Goal: Task Accomplishment & Management: Manage account settings

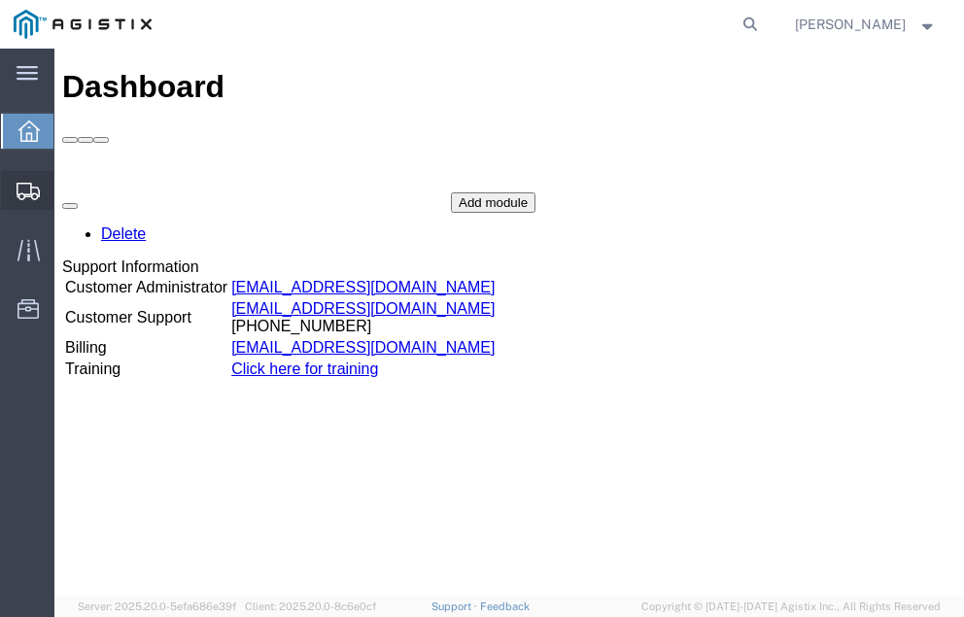
click at [0, 0] on span "Shipment Manager" at bounding box center [0, 0] width 0 height 0
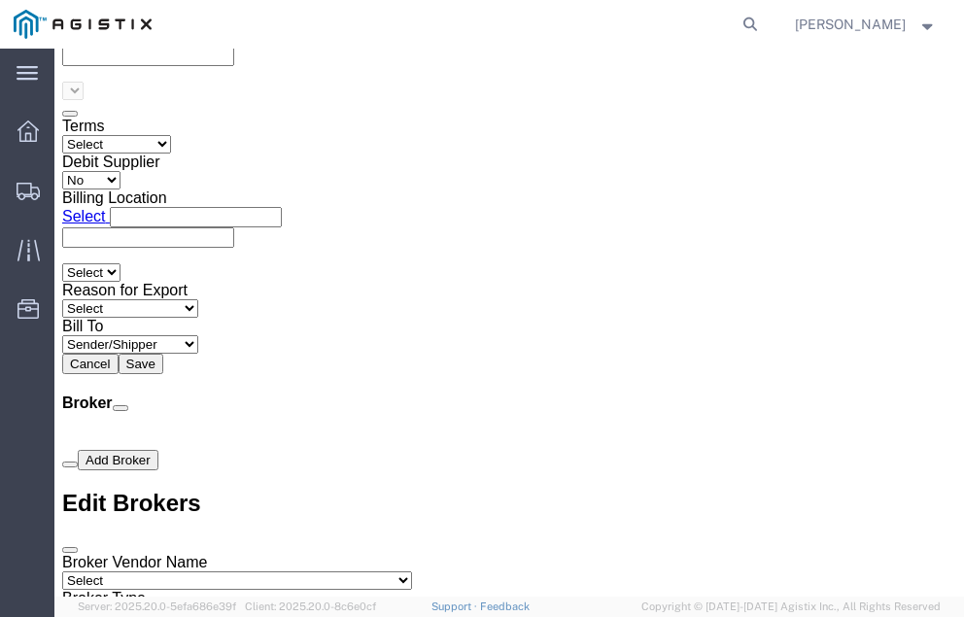
scroll to position [7011, 0]
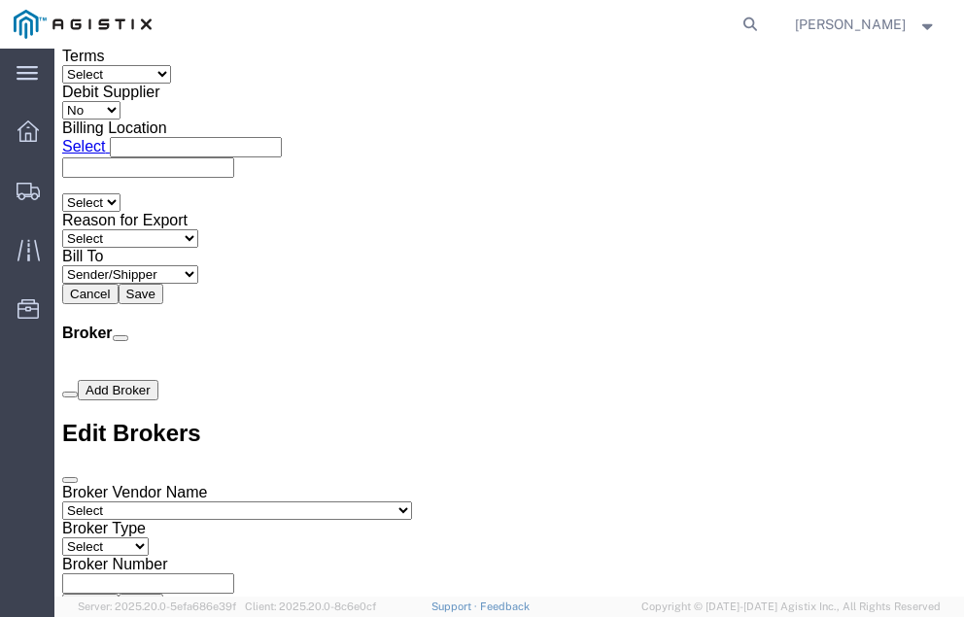
click link "Confirm"
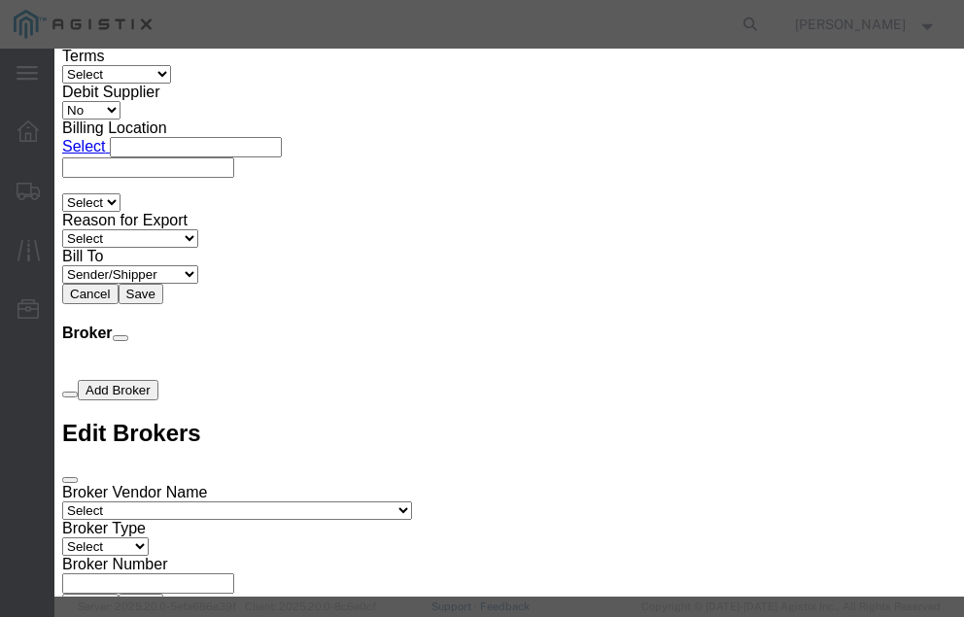
click input "checkbox"
checkbox input "true"
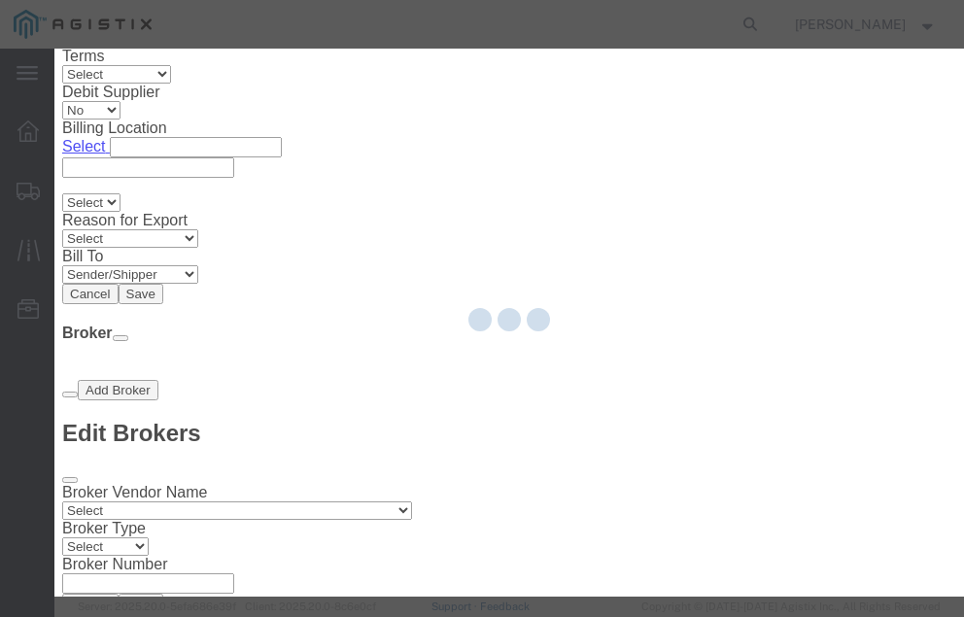
type input "[PERSON_NAME]"
type input "[PHONE_NUMBER]"
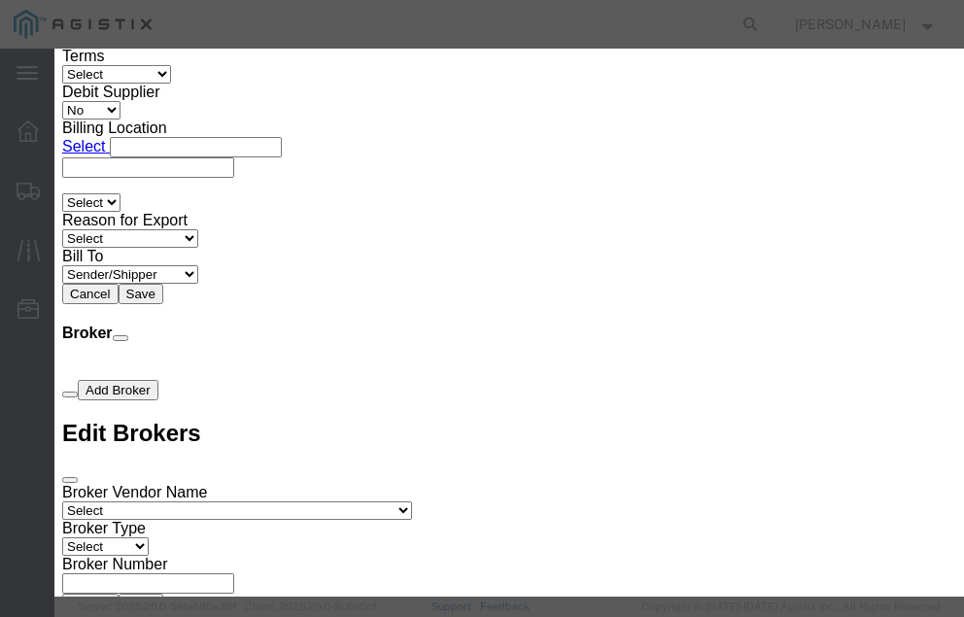
click input "text"
type input "57056971"
click button "Submit"
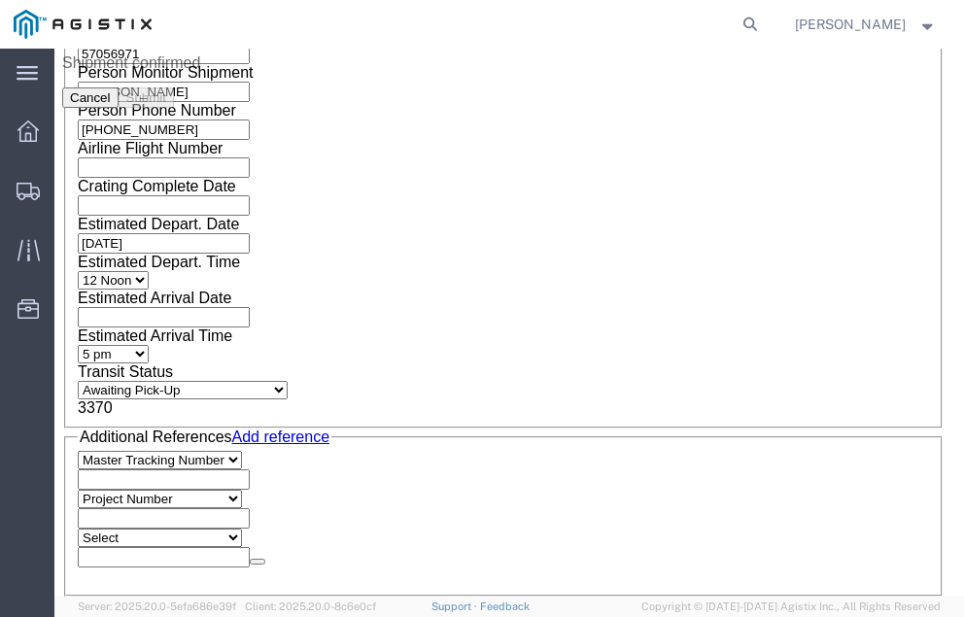
scroll to position [0, 0]
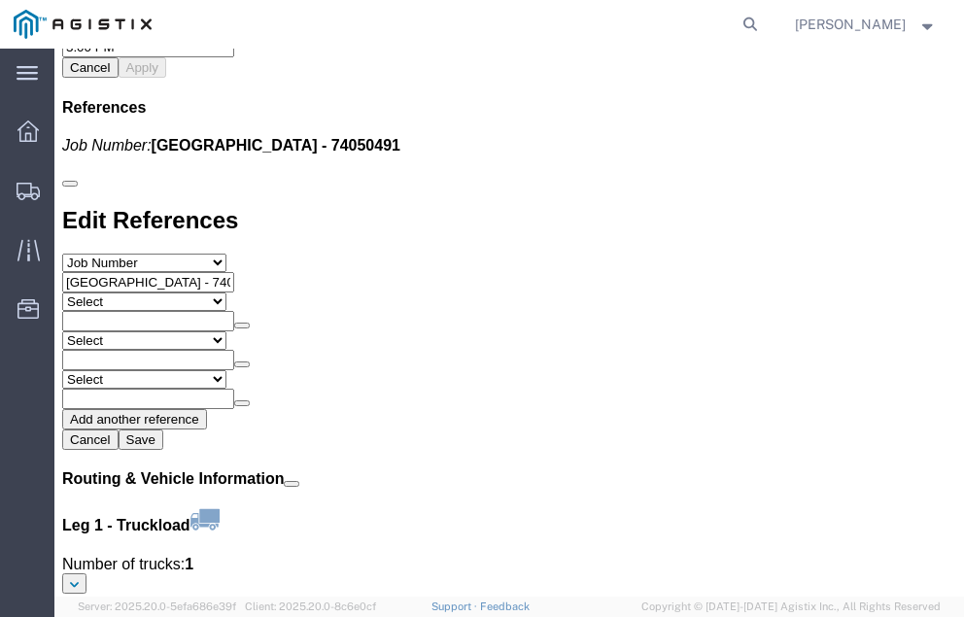
scroll to position [2208, 0]
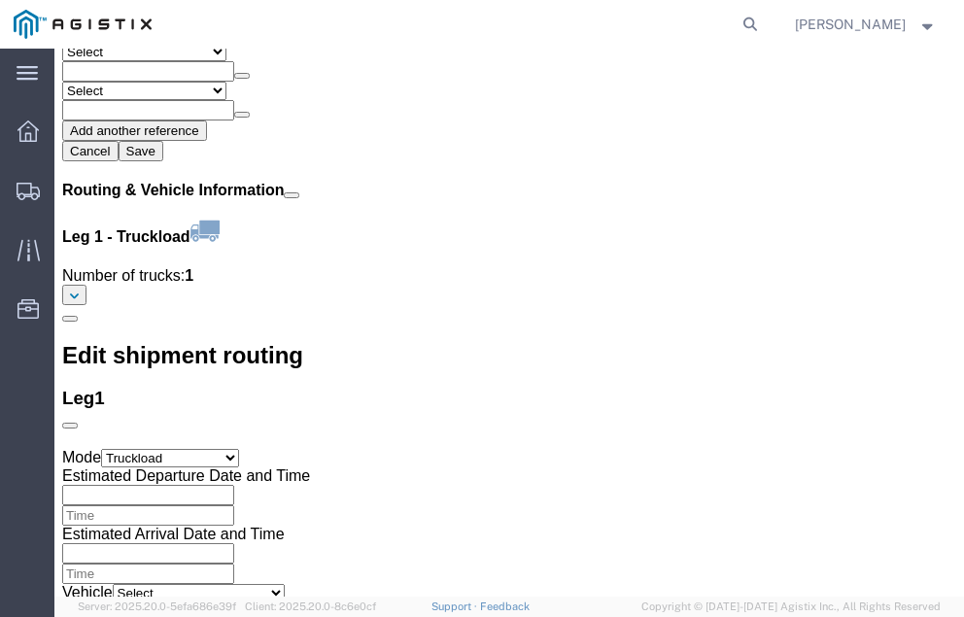
click link "Confirm"
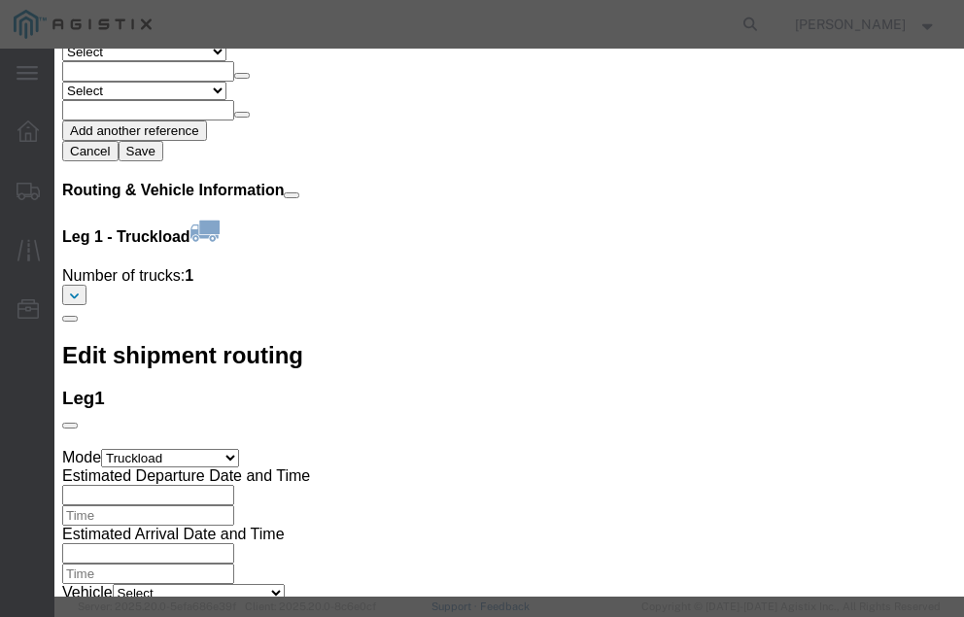
click input "checkbox"
checkbox input "true"
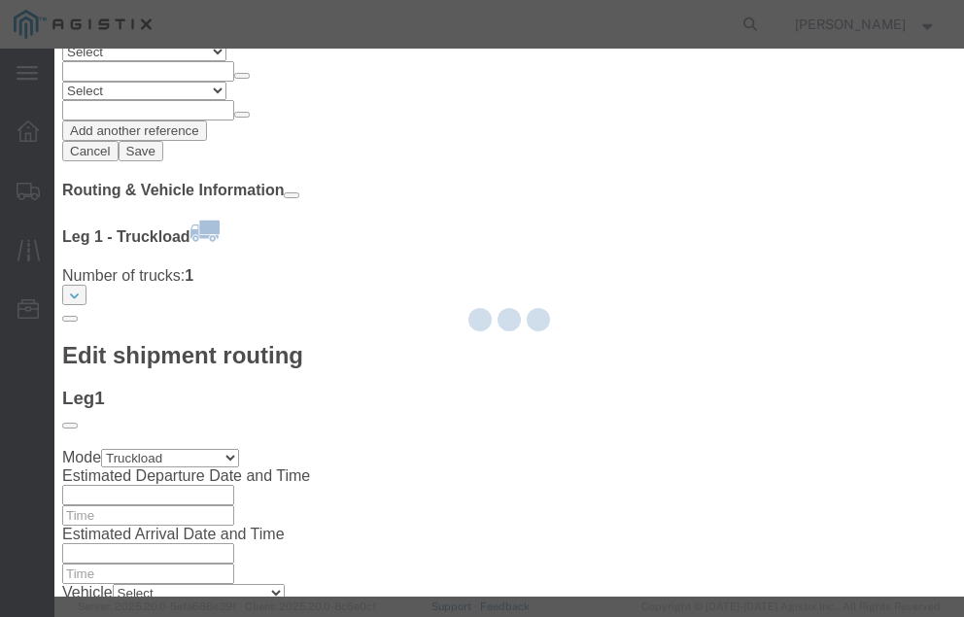
type input "[PERSON_NAME]"
type input "[PHONE_NUMBER]"
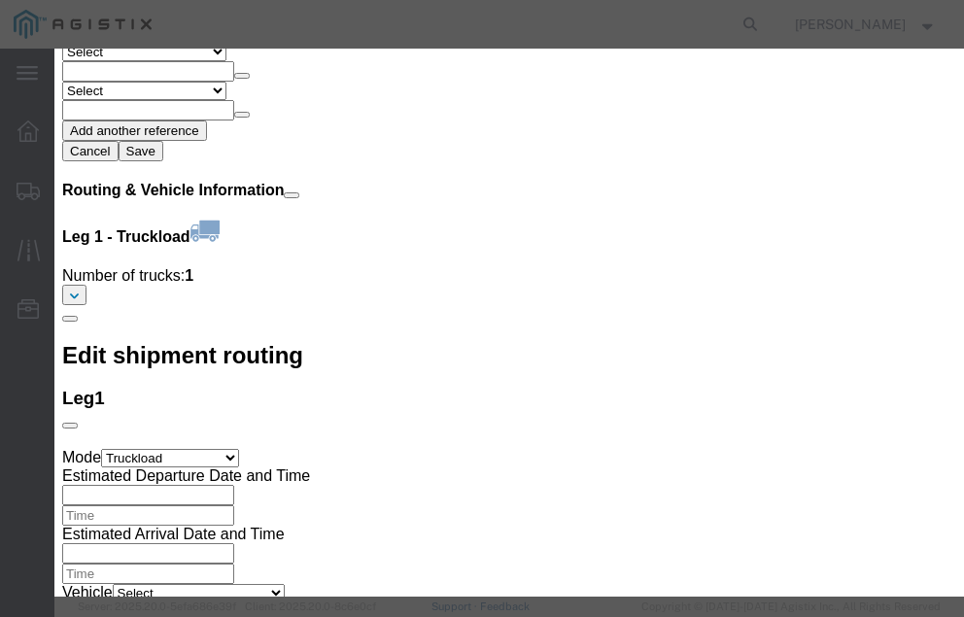
click input "text"
type input "57058528"
click button "Submit"
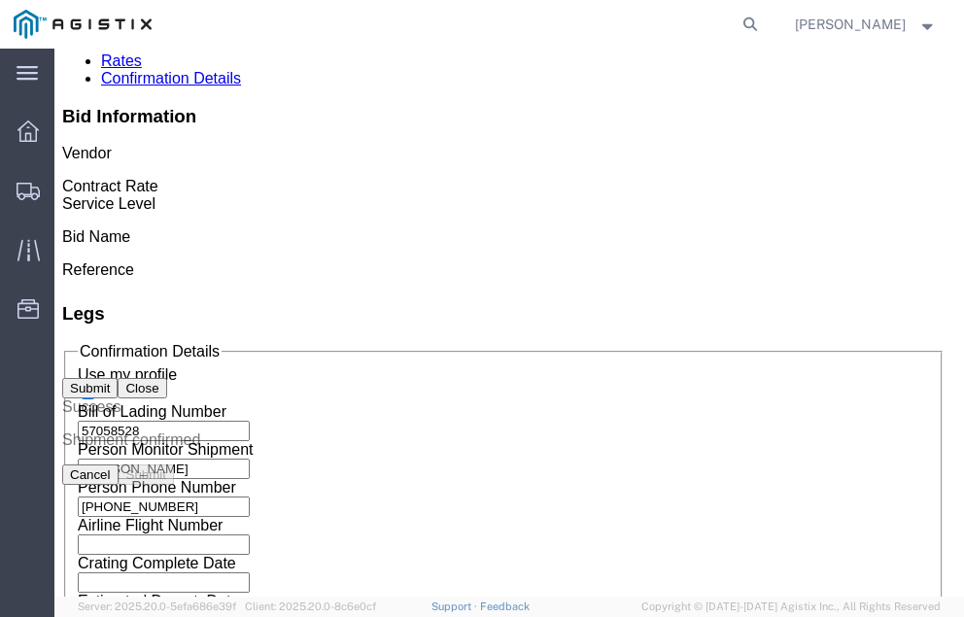
scroll to position [0, 0]
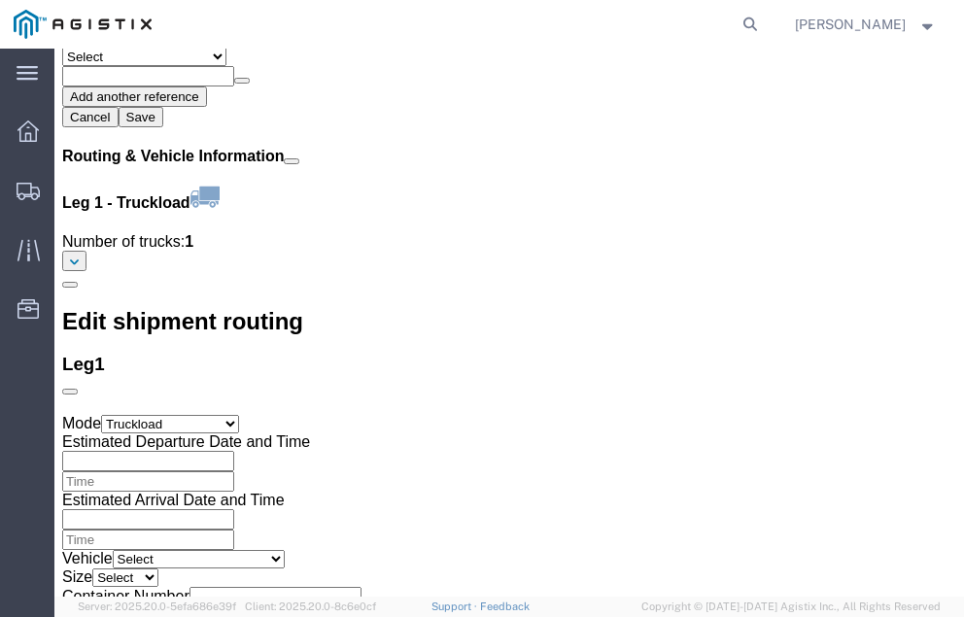
scroll to position [2299, 0]
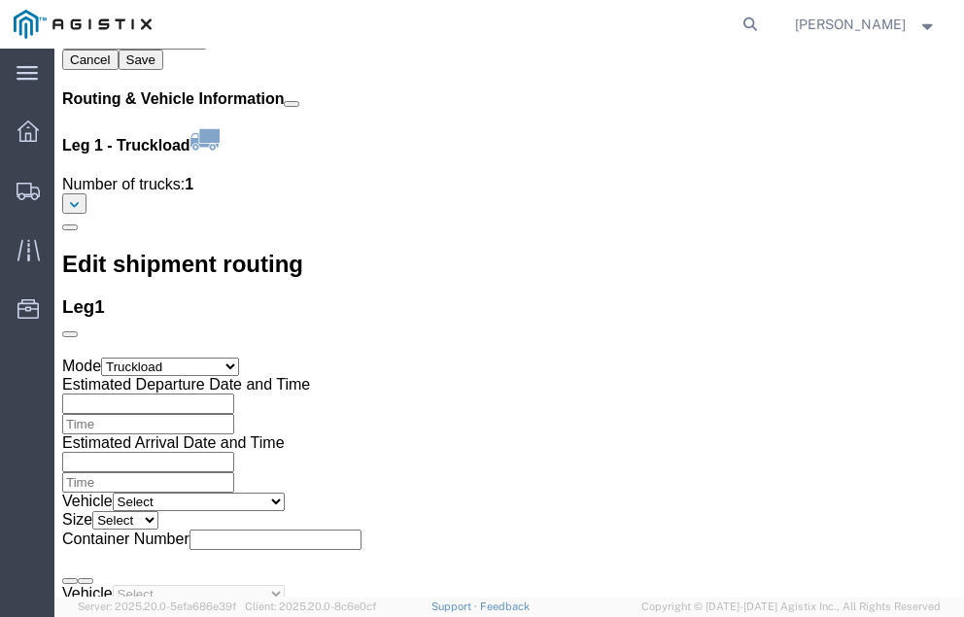
click link "Confirm"
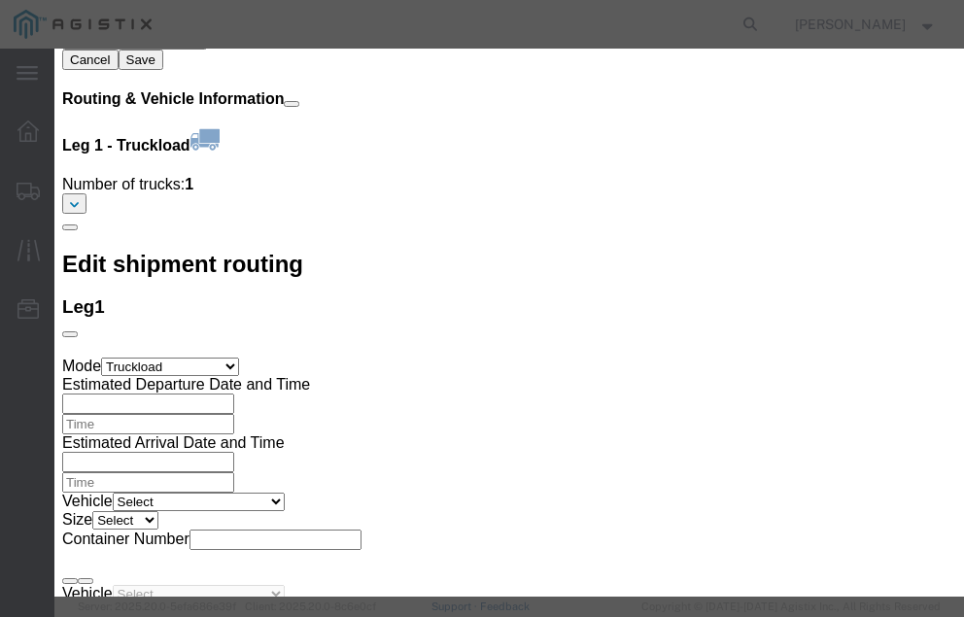
click input "checkbox"
checkbox input "true"
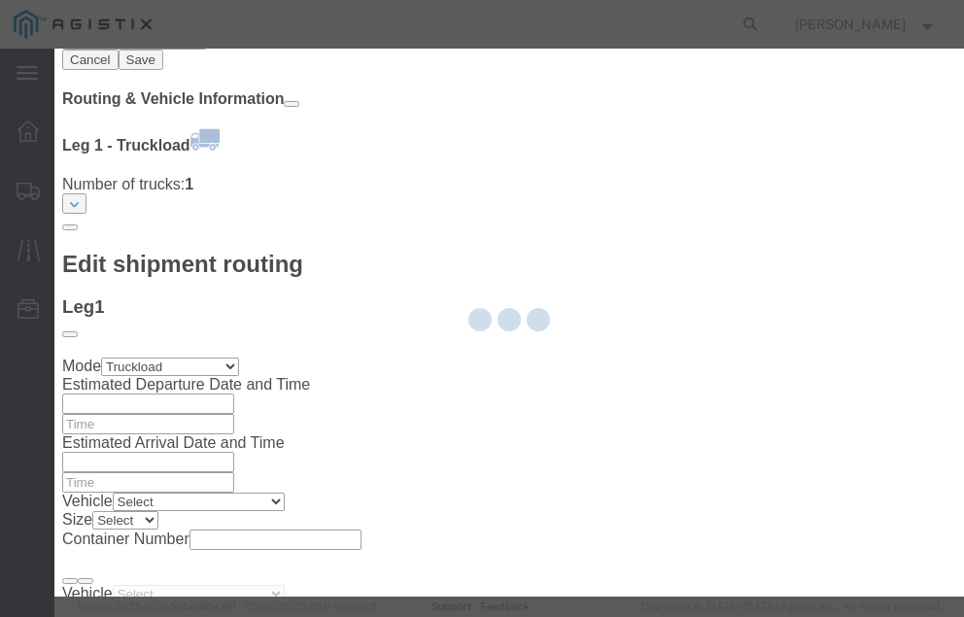
type input "[PERSON_NAME]"
type input "[PHONE_NUMBER]"
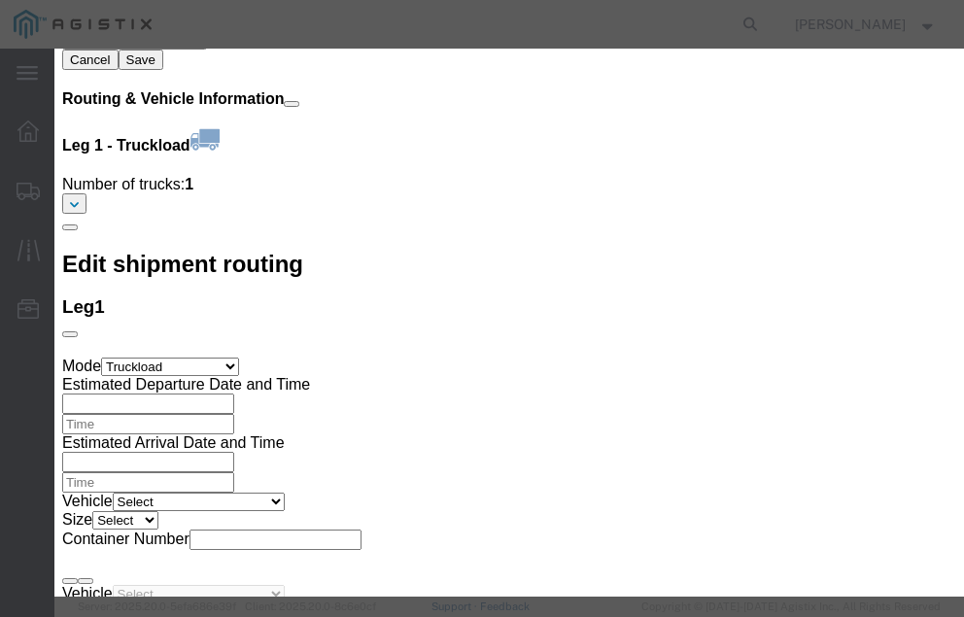
click input "text"
type input "57058696"
click button "Submit"
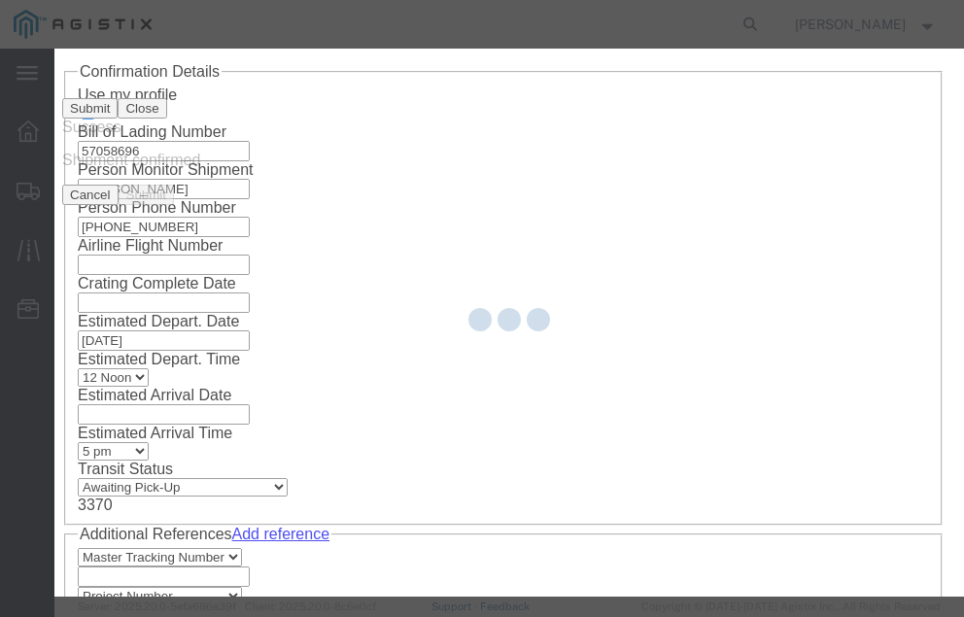
scroll to position [0, 0]
